Goal: Transaction & Acquisition: Purchase product/service

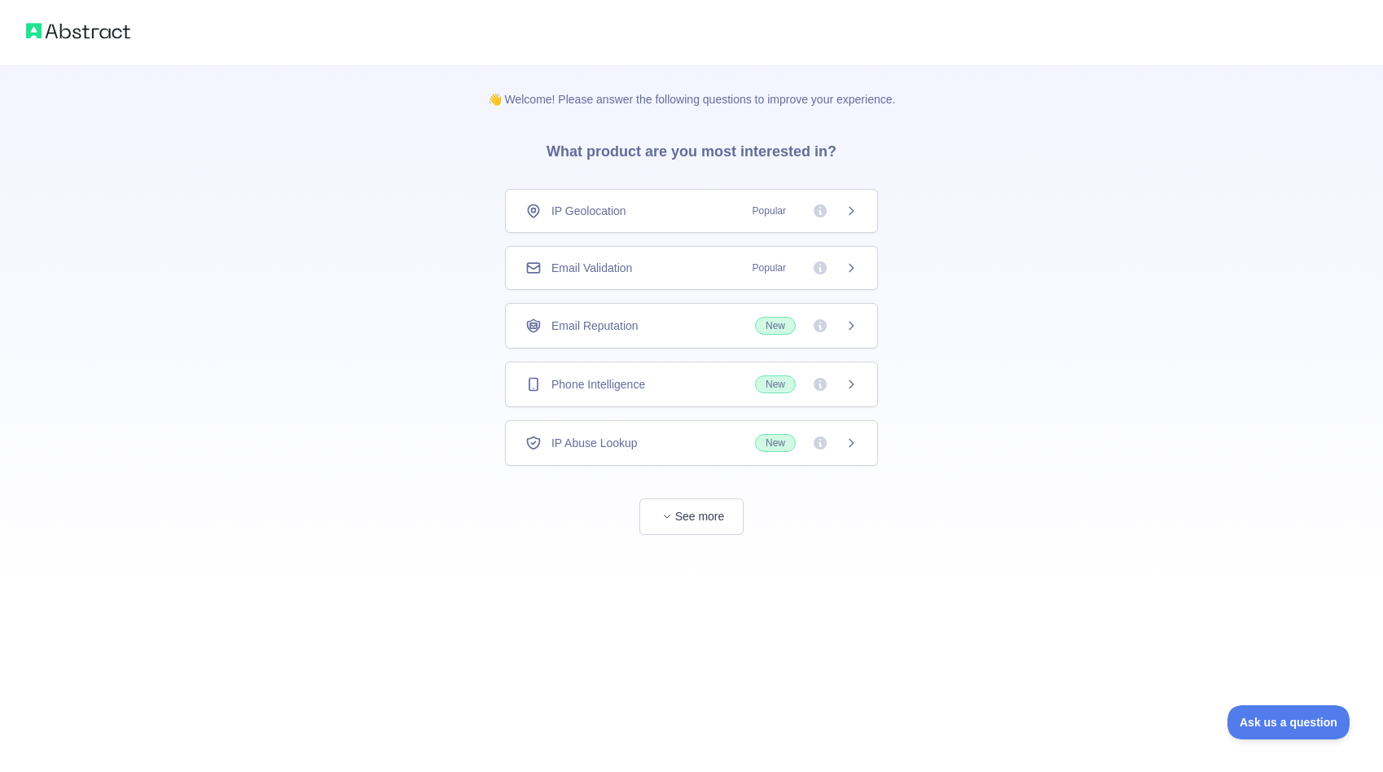
click at [116, 40] on img at bounding box center [78, 31] width 104 height 23
click at [696, 511] on button "See more" at bounding box center [691, 516] width 104 height 37
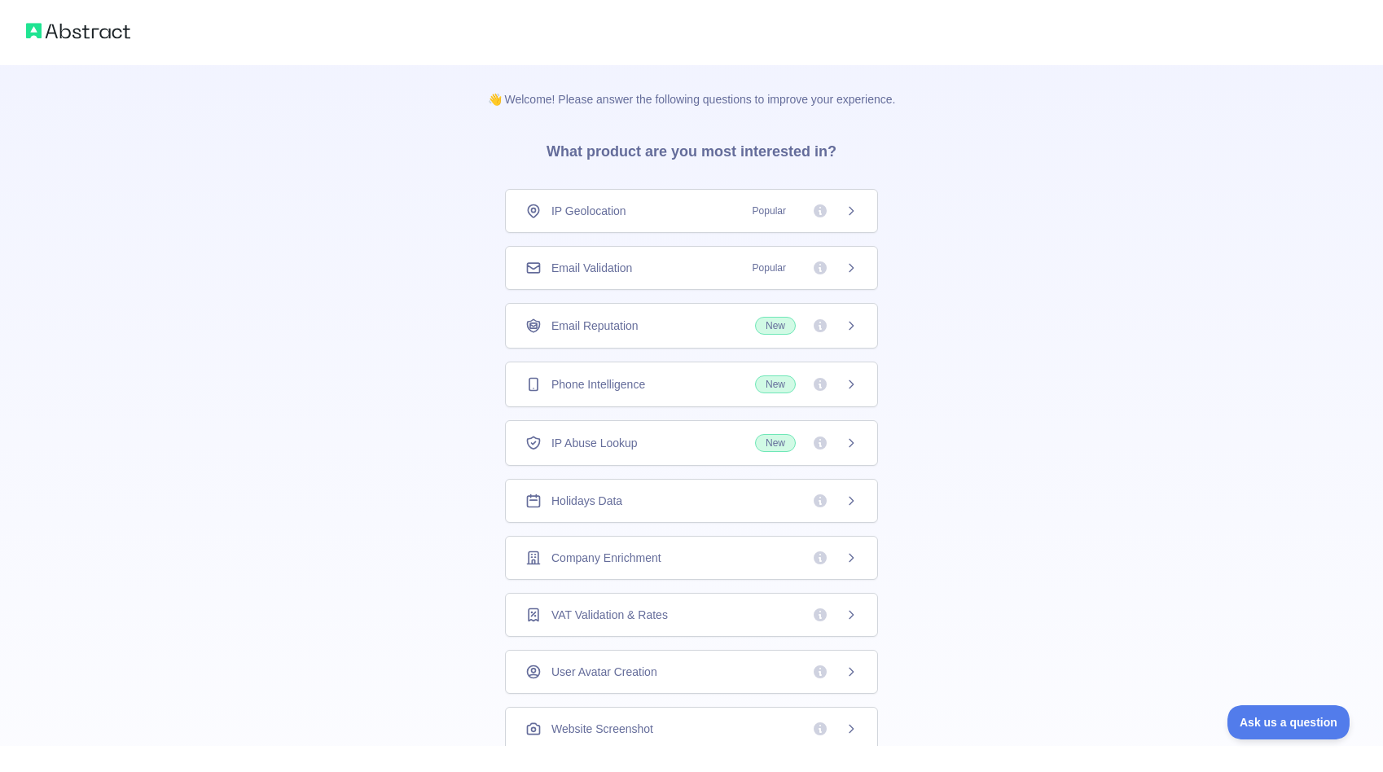
click at [655, 214] on div "IP Geolocation Popular" at bounding box center [691, 211] width 332 height 16
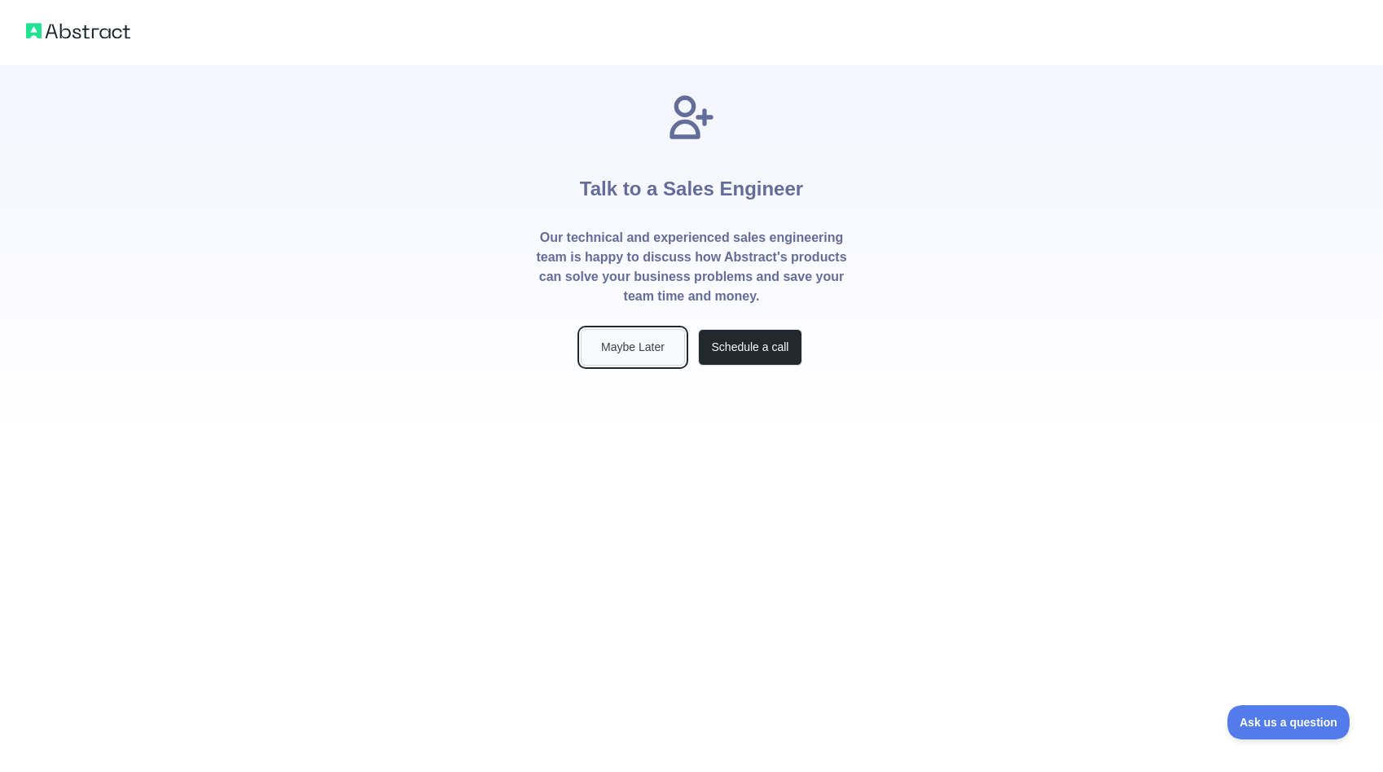
click at [660, 348] on button "Maybe Later" at bounding box center [633, 347] width 104 height 37
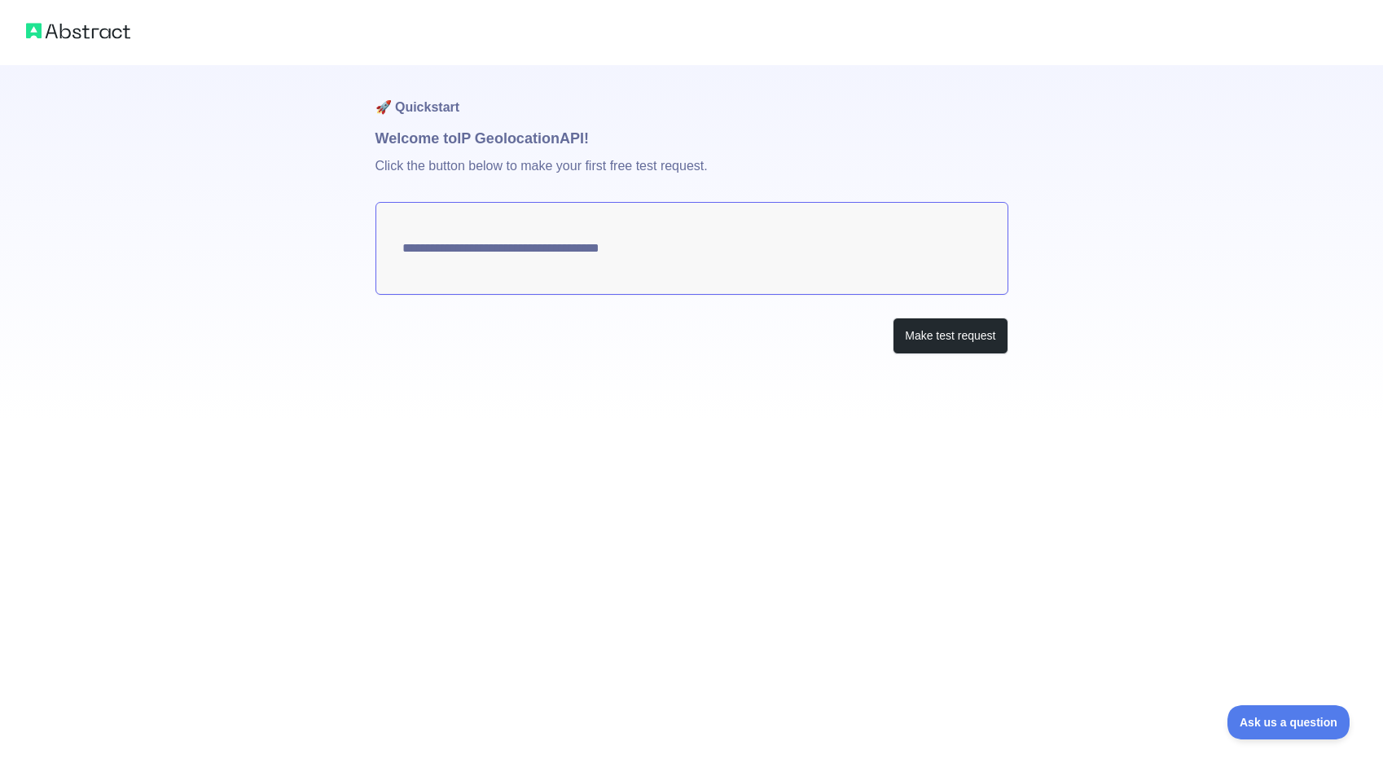
type textarea "**********"
click at [917, 339] on button "Make test request" at bounding box center [950, 336] width 115 height 37
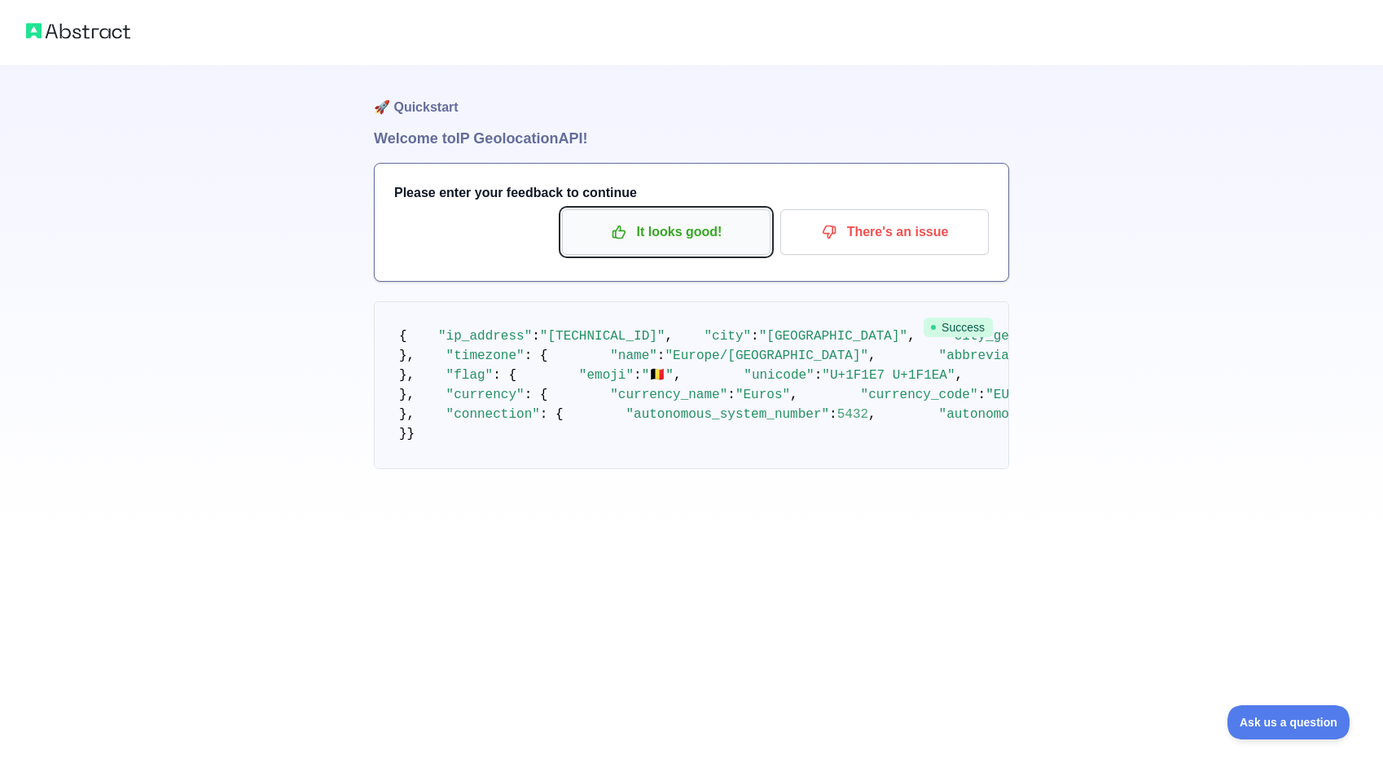
click at [722, 235] on p "It looks good!" at bounding box center [666, 232] width 184 height 28
